Goal: Use online tool/utility: Utilize a website feature to perform a specific function

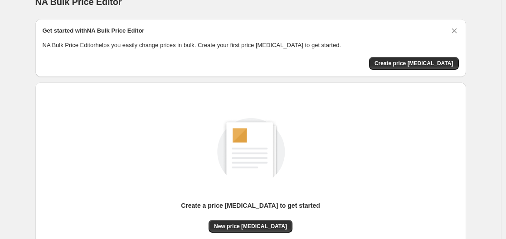
scroll to position [100, 0]
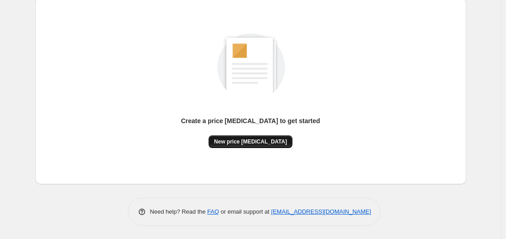
click at [233, 138] on span "New price change job" at bounding box center [250, 141] width 73 height 7
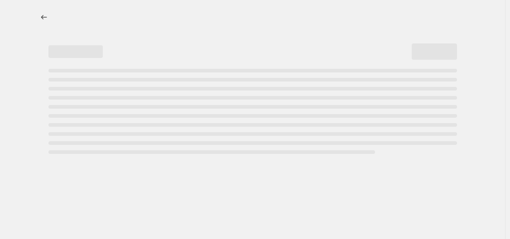
select select "percentage"
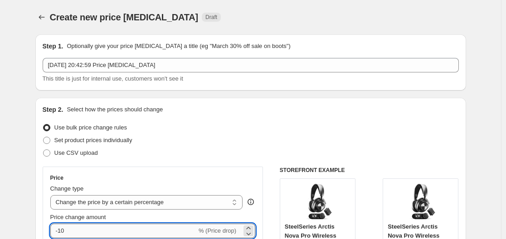
click at [110, 232] on input "-10" at bounding box center [123, 231] width 146 height 14
type input "-1"
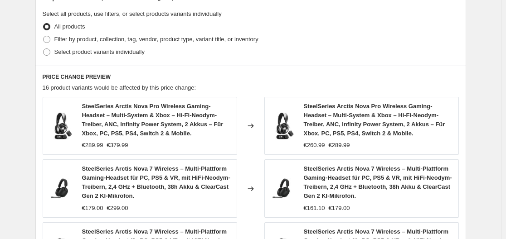
scroll to position [753, 0]
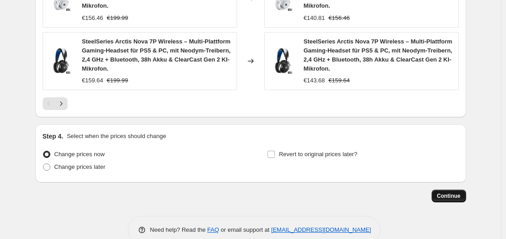
type input "-35"
click at [459, 193] on span "Continue" at bounding box center [449, 196] width 24 height 7
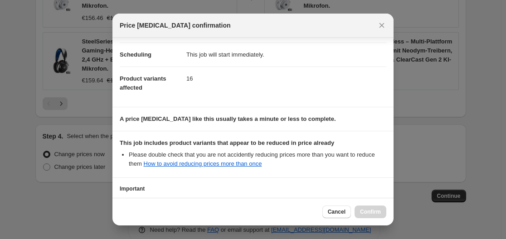
scroll to position [142, 0]
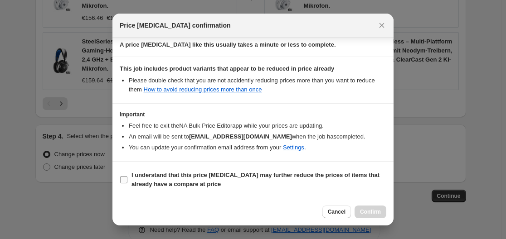
drag, startPoint x: 125, startPoint y: 175, endPoint x: 188, endPoint y: 168, distance: 62.9
click at [126, 175] on label "I understand that this price change job may further reduce the prices of items …" at bounding box center [253, 180] width 266 height 22
click at [126, 176] on input "I understand that this price change job may further reduce the prices of items …" at bounding box center [123, 179] width 7 height 7
checkbox input "true"
click at [366, 212] on span "Confirm" at bounding box center [370, 211] width 21 height 7
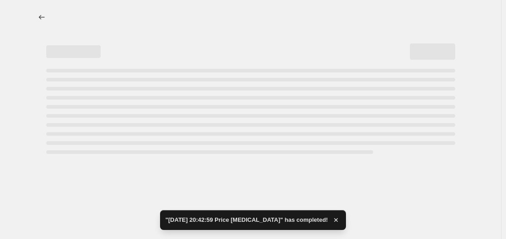
select select "percentage"
